Goal: Transaction & Acquisition: Purchase product/service

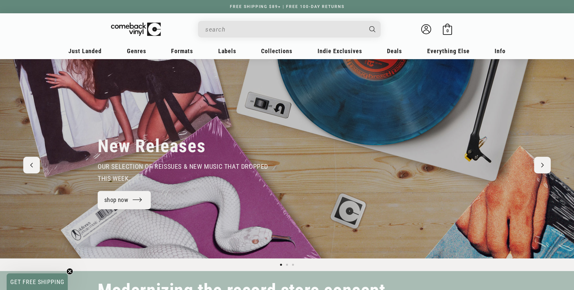
click at [218, 31] on input "When autocomplete results are available use up and down arrows to review and en…" at bounding box center [284, 30] width 158 height 14
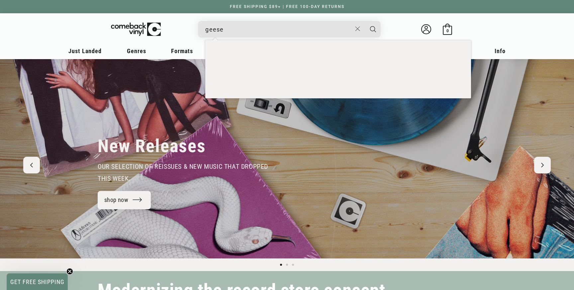
type input "geese"
click at [365, 21] on button "Search" at bounding box center [373, 29] width 17 height 17
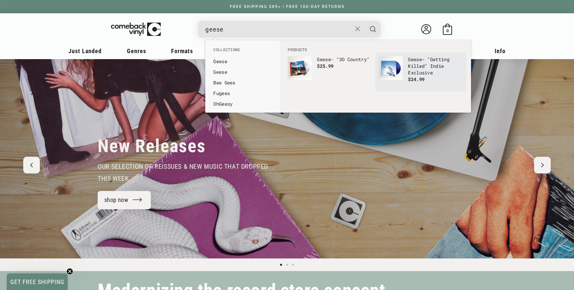
click at [427, 77] on p "$24.99" at bounding box center [435, 79] width 55 height 7
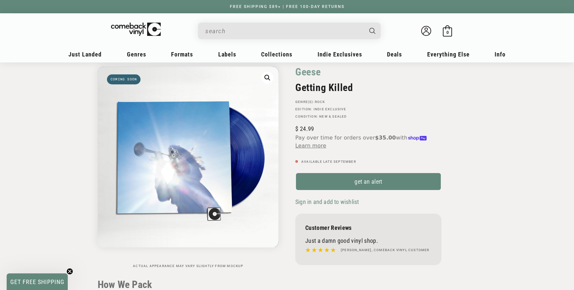
scroll to position [33, 0]
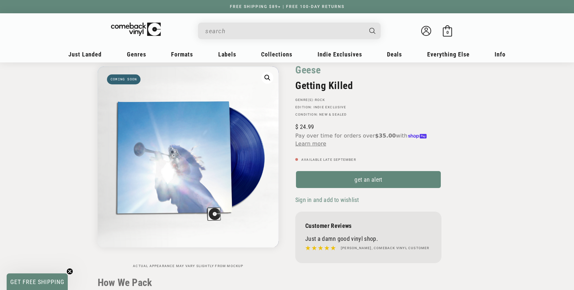
click at [257, 28] on input "When autocomplete results are available use up and down arrows to review and en…" at bounding box center [284, 31] width 158 height 14
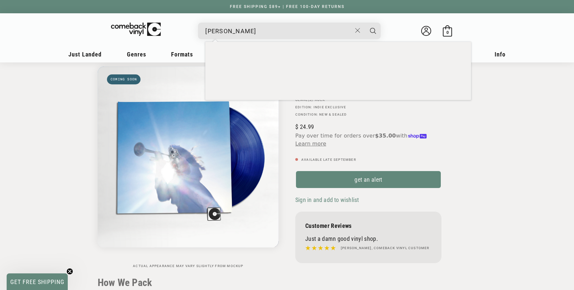
type input "jeff tweedy"
click at [365, 23] on button "Search" at bounding box center [373, 31] width 17 height 17
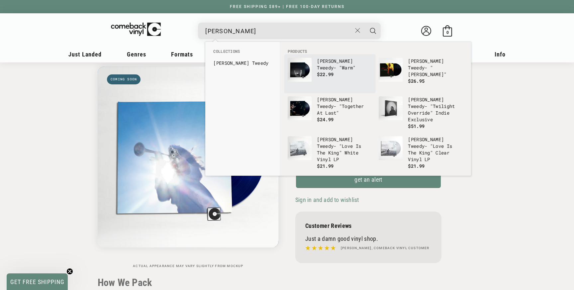
click at [365, 23] on button "Search" at bounding box center [373, 31] width 17 height 17
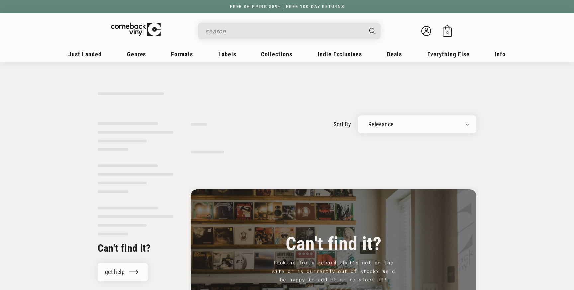
click at [290, 35] on input "Search" at bounding box center [284, 31] width 158 height 14
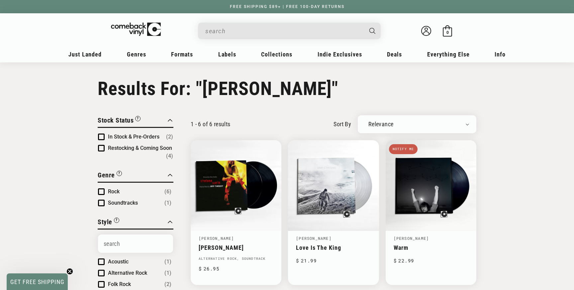
type input "jeff tweedy"
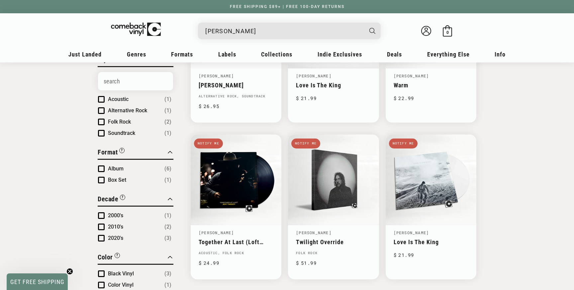
scroll to position [164, 0]
